Goal: Task Accomplishment & Management: Manage account settings

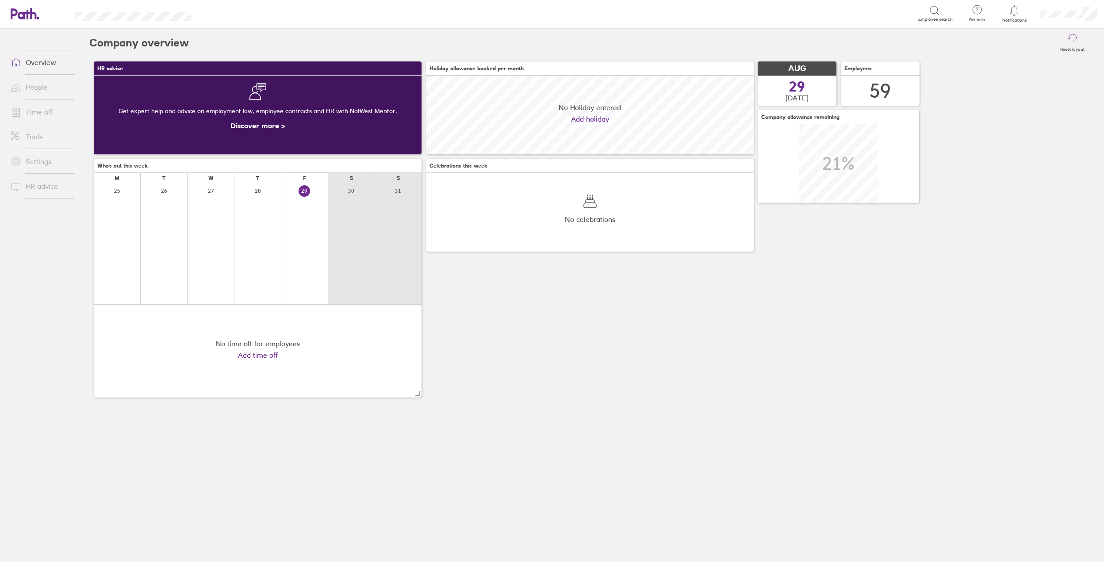
scroll to position [79, 328]
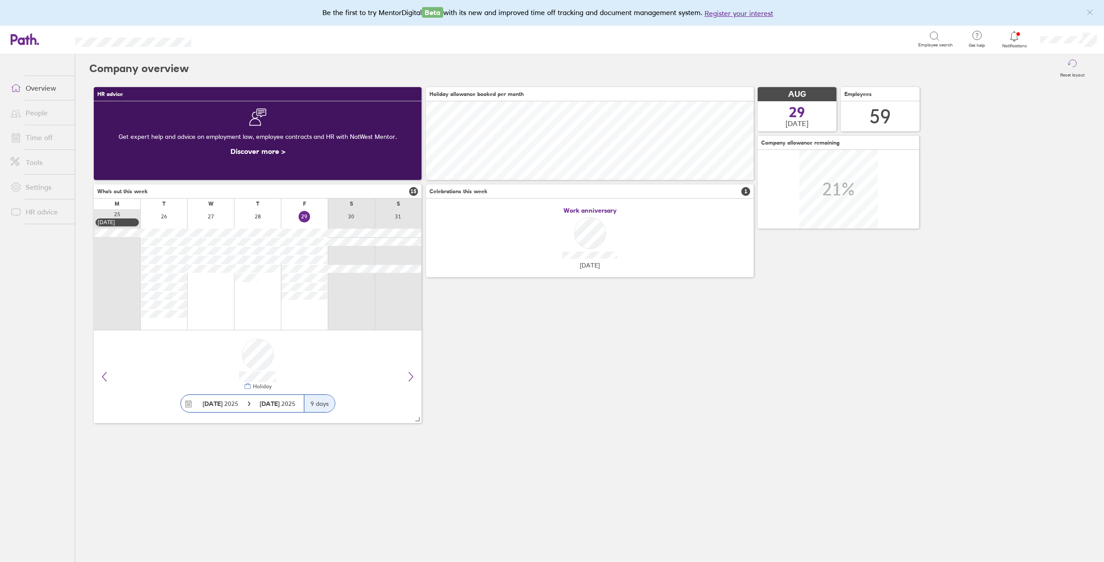
click at [40, 137] on link "Time off" at bounding box center [39, 138] width 71 height 18
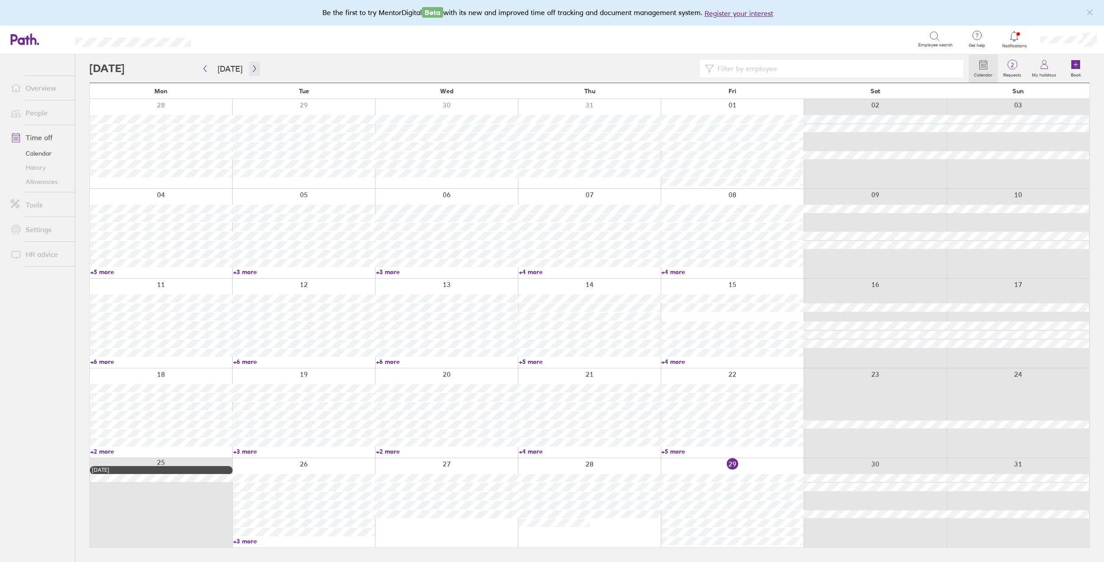
click at [253, 68] on icon "button" at bounding box center [254, 68] width 7 height 7
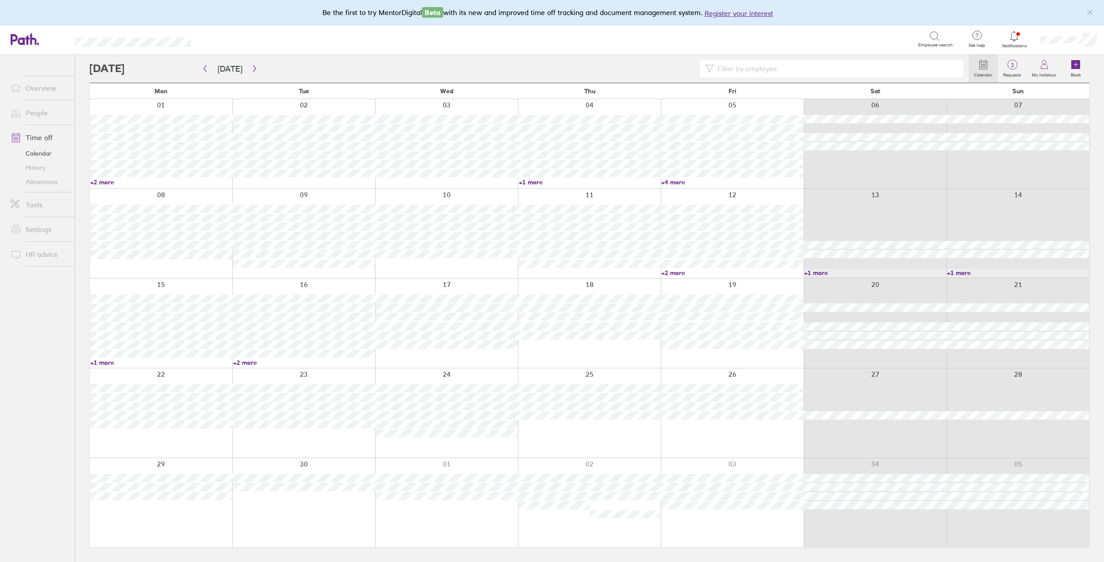
click at [106, 182] on link "+2 more" at bounding box center [161, 182] width 142 height 8
